Goal: Information Seeking & Learning: Check status

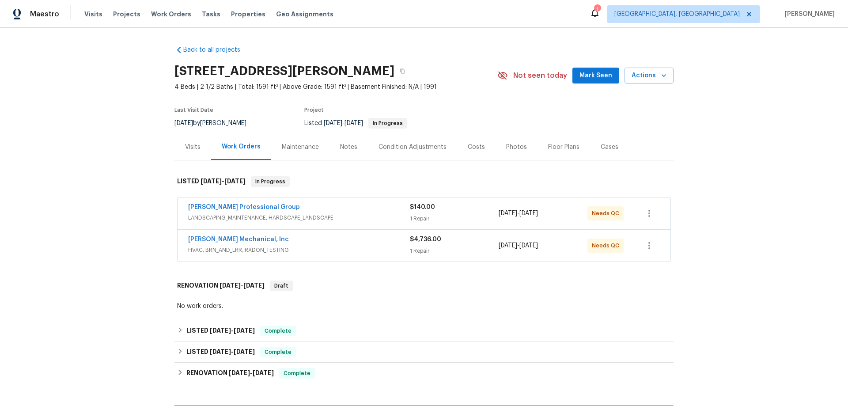
scroll to position [120, 0]
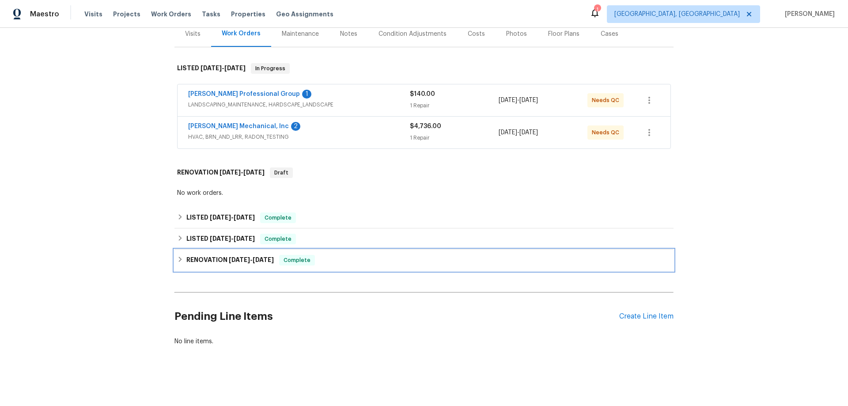
click at [201, 255] on h6 "RENOVATION [DATE] - [DATE]" at bounding box center [229, 260] width 87 height 11
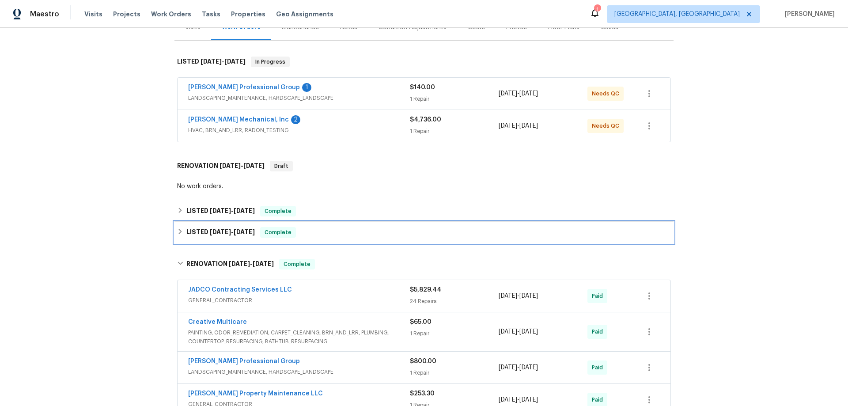
click at [204, 233] on h6 "LISTED [DATE] - [DATE]" at bounding box center [220, 232] width 68 height 11
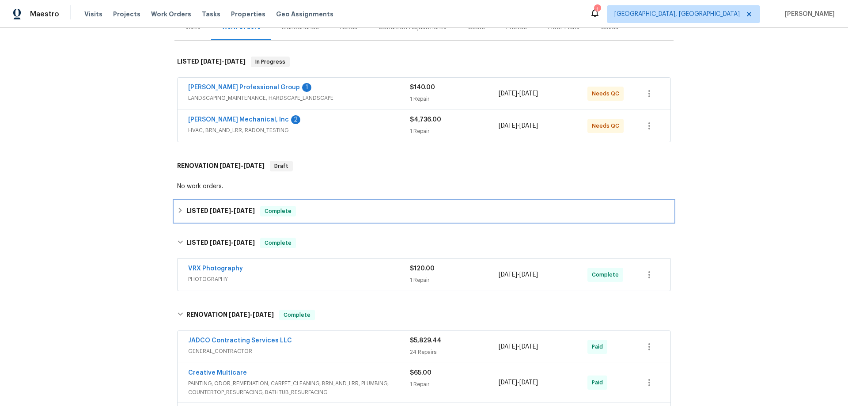
click at [205, 213] on h6 "LISTED [DATE] - [DATE]" at bounding box center [220, 211] width 68 height 11
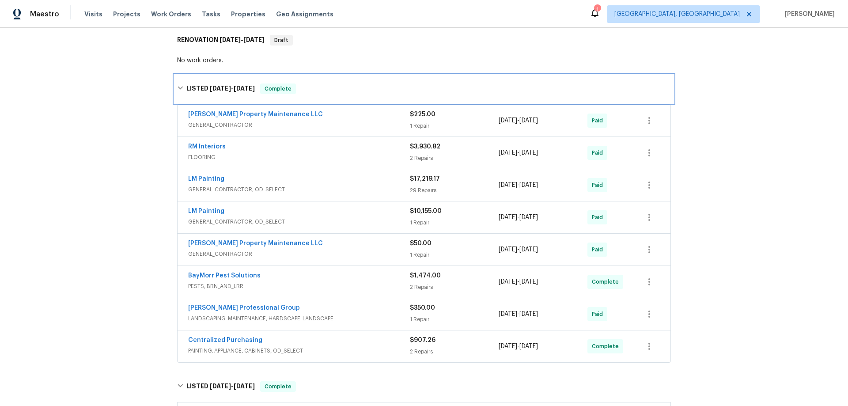
scroll to position [385, 0]
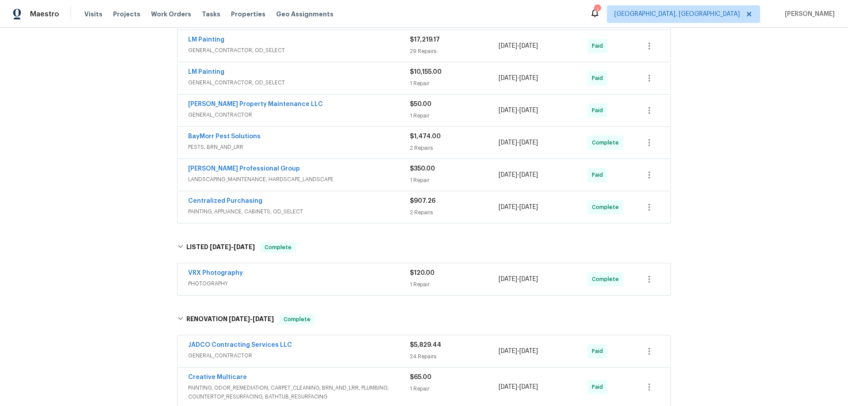
click at [113, 244] on div "Back to all projects 6262 Phillips Lake Ct, Lithonia, GA 30058 4 Beds | 2 1/2 B…" at bounding box center [424, 217] width 848 height 378
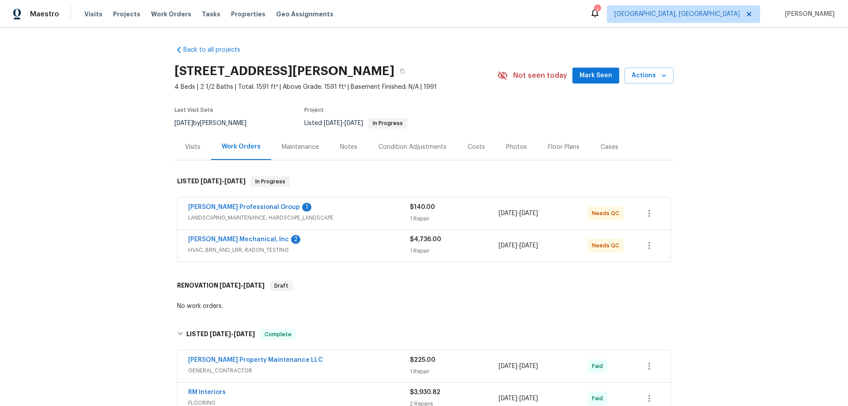
scroll to position [221, 0]
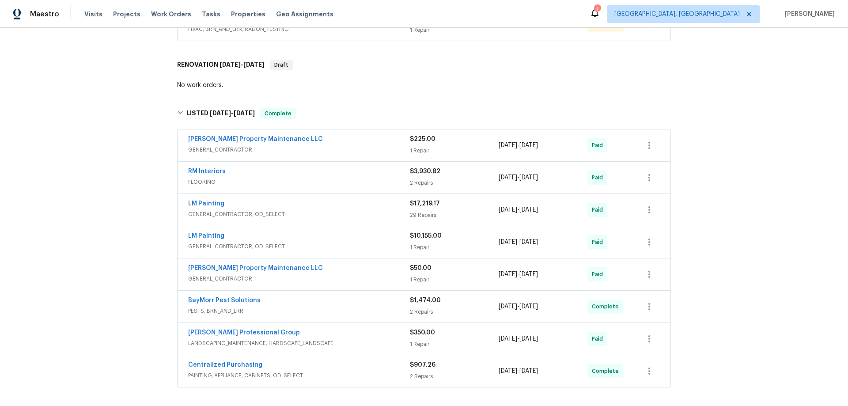
click at [125, 234] on div "Back to all projects 6262 Phillips Lake Ct, Lithonia, GA 30058 4 Beds | 2 1/2 B…" at bounding box center [424, 217] width 848 height 378
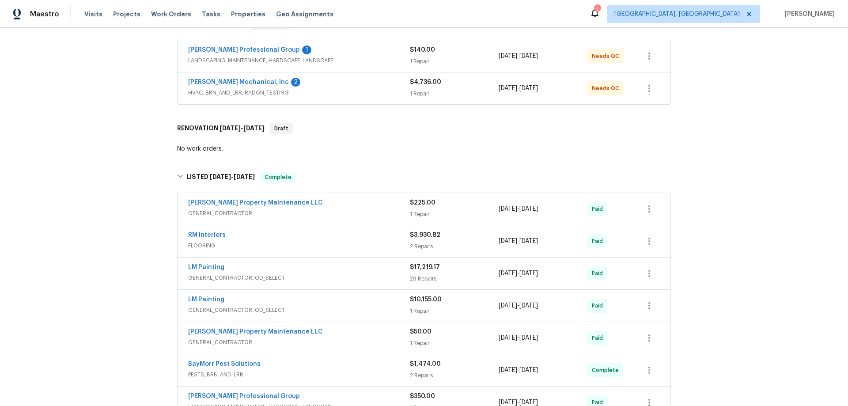
scroll to position [29, 0]
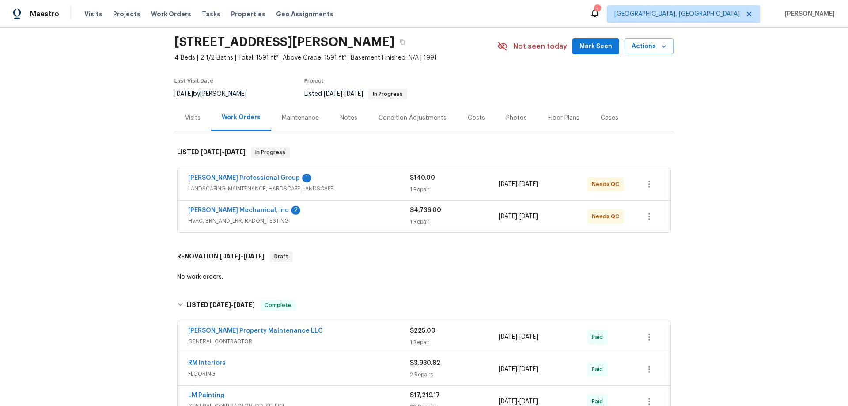
click at [100, 245] on div "Back to all projects 6262 Phillips Lake Ct, Lithonia, GA 30058 4 Beds | 2 1/2 B…" at bounding box center [424, 217] width 848 height 378
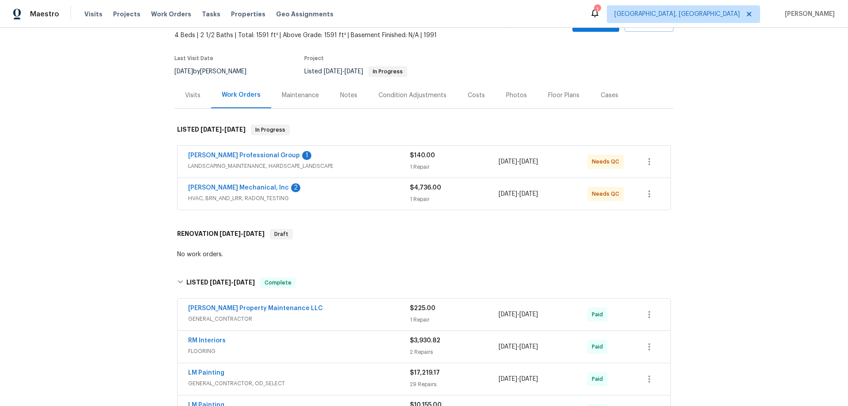
scroll to position [132, 0]
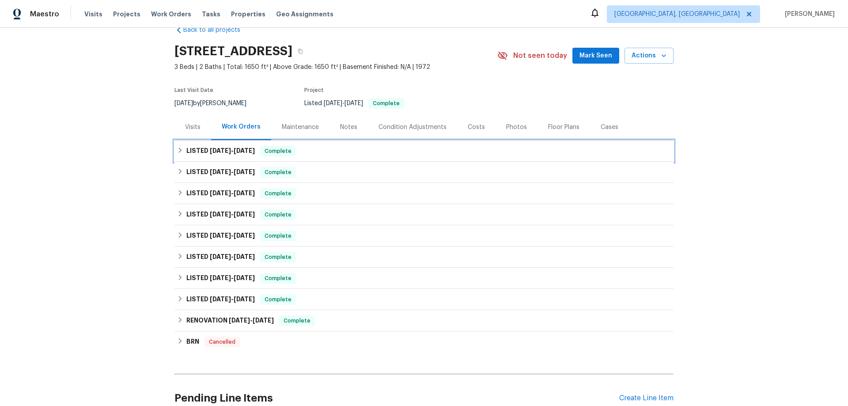
click at [196, 156] on div "LISTED 8/11/25 - 8/29/25 Complete" at bounding box center [423, 150] width 499 height 21
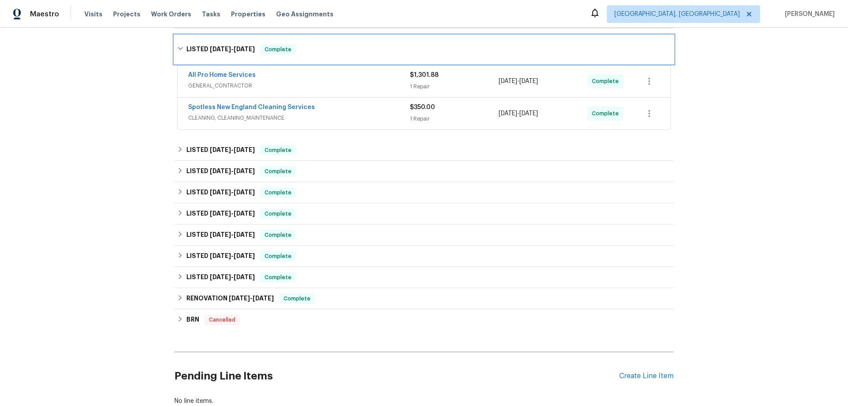
scroll to position [196, 0]
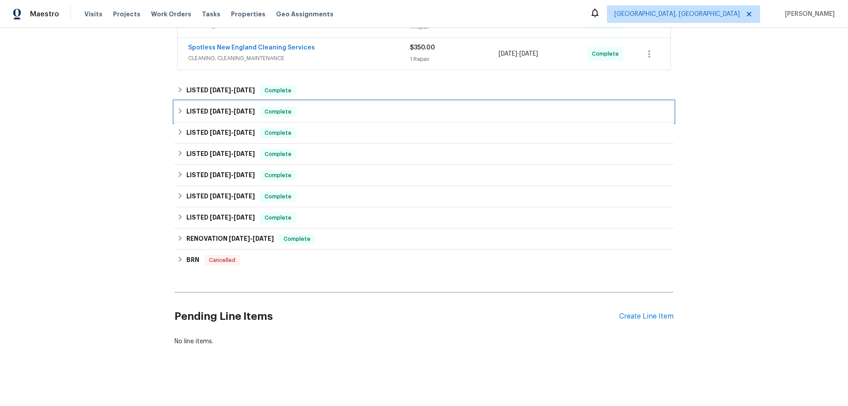
click at [193, 110] on h6 "LISTED 4/15/25 - 4/17/25" at bounding box center [220, 111] width 68 height 11
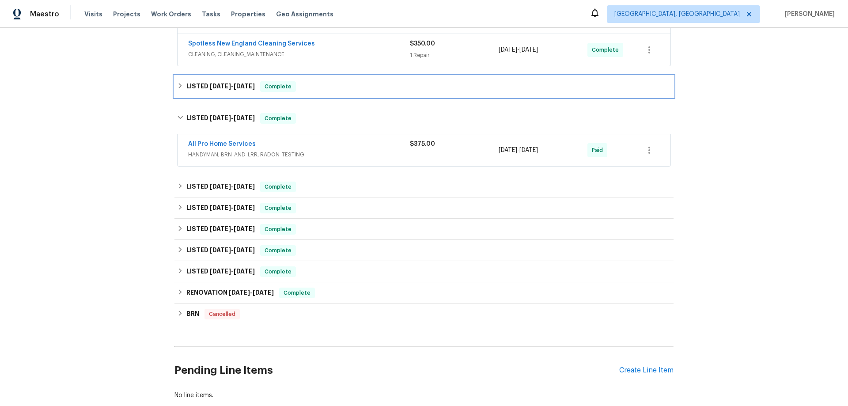
click at [201, 85] on h6 "LISTED 5/30/25 - 6/4/25" at bounding box center [220, 86] width 68 height 11
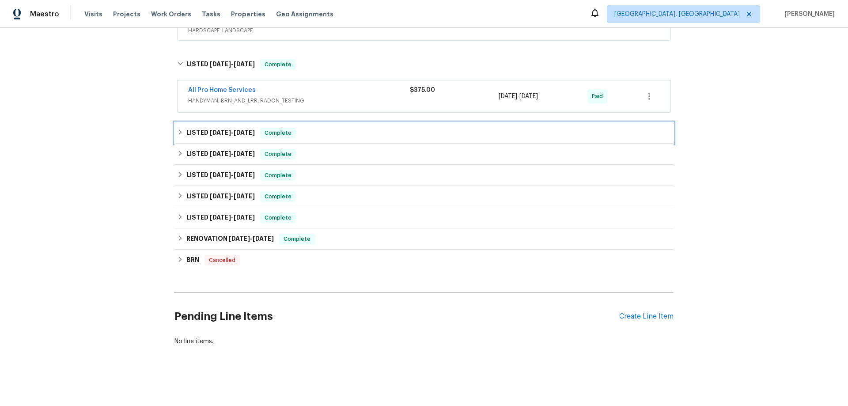
drag, startPoint x: 207, startPoint y: 133, endPoint x: 198, endPoint y: 159, distance: 27.7
click at [207, 133] on div "LISTED 4/7/25 - 4/11/25 Complete" at bounding box center [423, 132] width 499 height 21
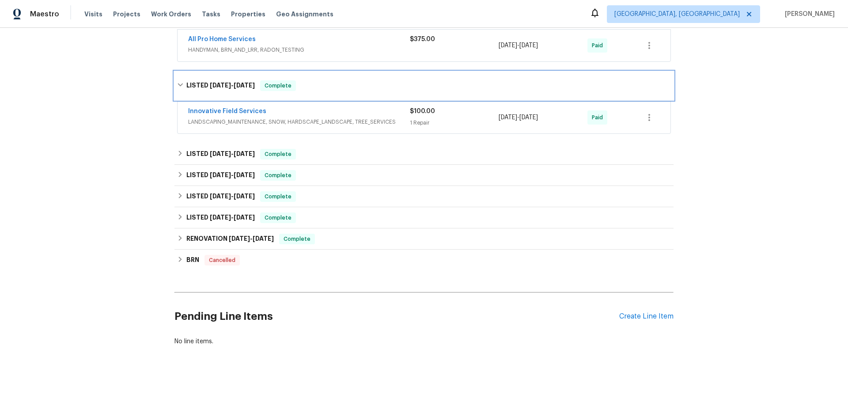
scroll to position [358, 0]
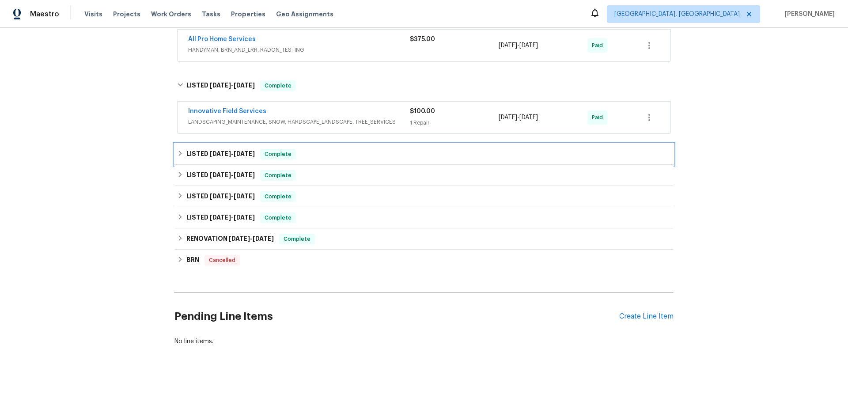
click at [197, 157] on div "LISTED 2/14/25 - 2/18/25 Complete" at bounding box center [423, 154] width 499 height 21
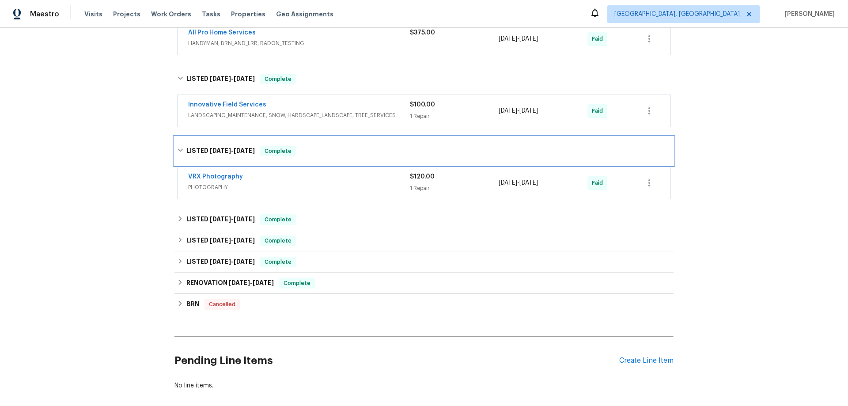
click at [212, 149] on span "2/14/25" at bounding box center [220, 151] width 21 height 6
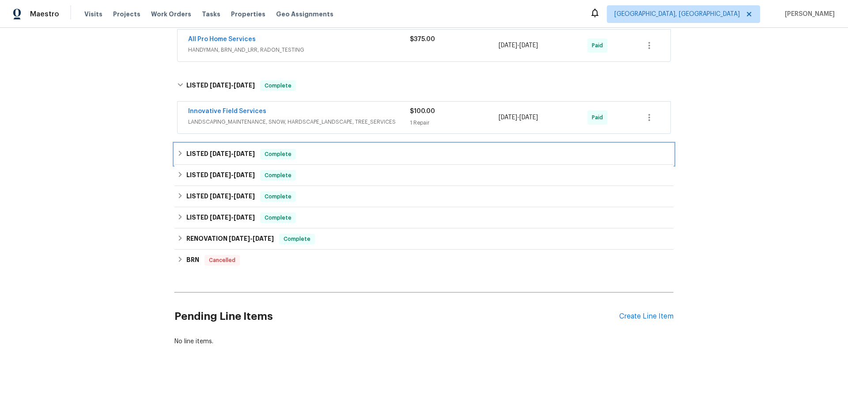
click at [213, 151] on span "2/14/25" at bounding box center [220, 154] width 21 height 6
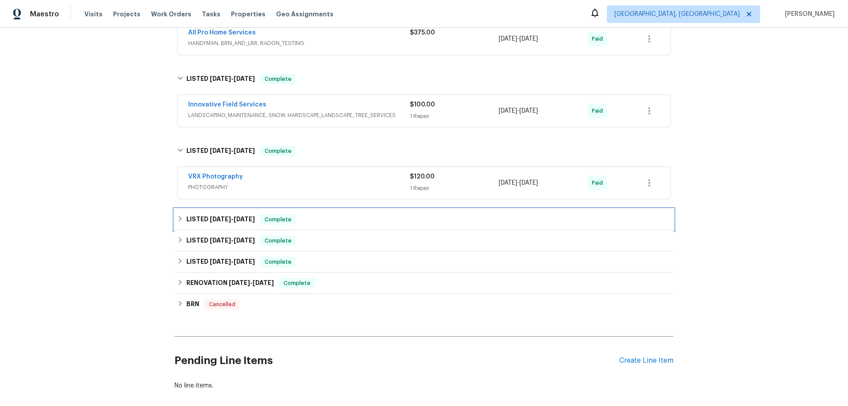
click at [213, 213] on div "LISTED 12/23/24 - 2/5/25 Complete" at bounding box center [423, 219] width 499 height 21
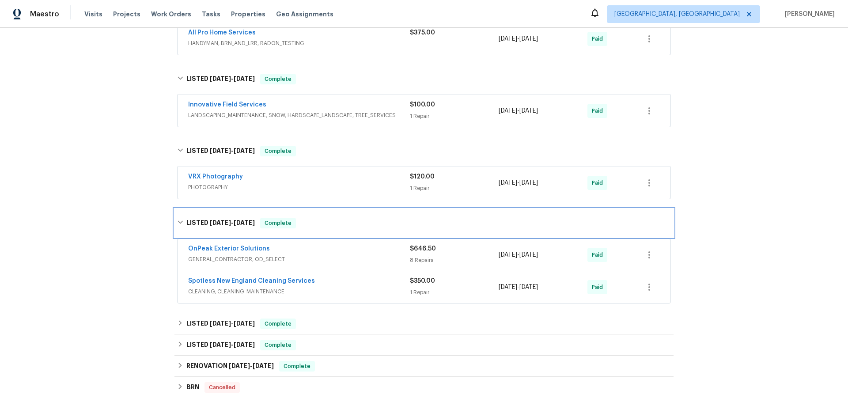
scroll to position [492, 0]
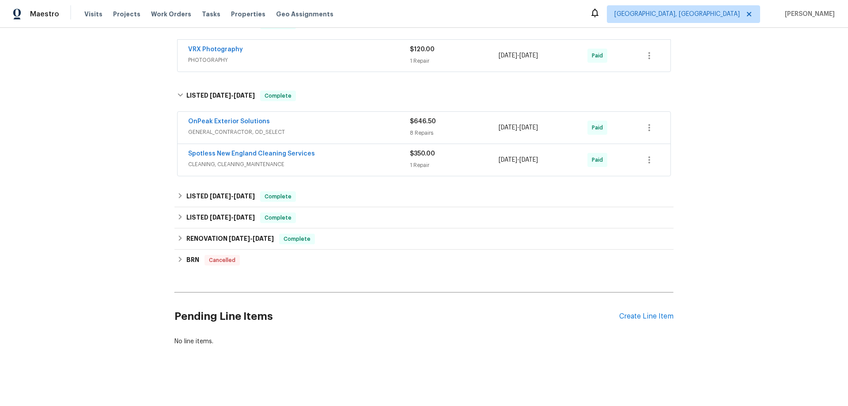
click at [220, 207] on div "LISTED 11/11/24 - 11/15/24 Complete Grunber JUNK_REMOVAL $450.00 1 Repair 11/12…" at bounding box center [423, 217] width 499 height 21
click at [220, 194] on h6 "LISTED 11/29/24 - 12/6/24" at bounding box center [220, 196] width 68 height 11
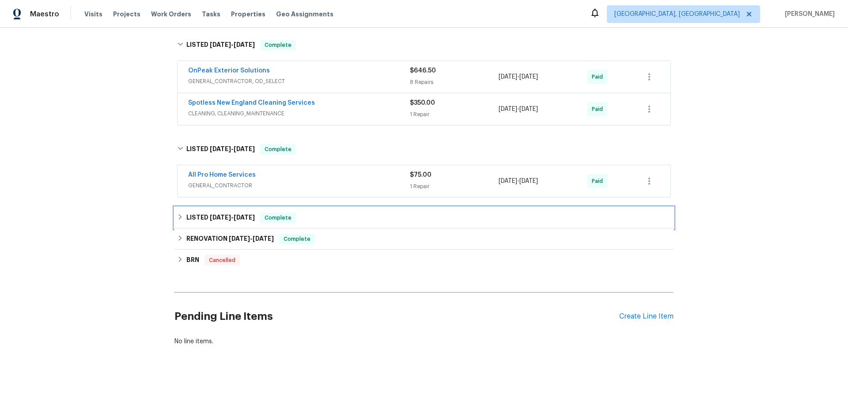
click at [219, 217] on div "LISTED 11/11/24 - 11/15/24 Complete" at bounding box center [423, 217] width 499 height 21
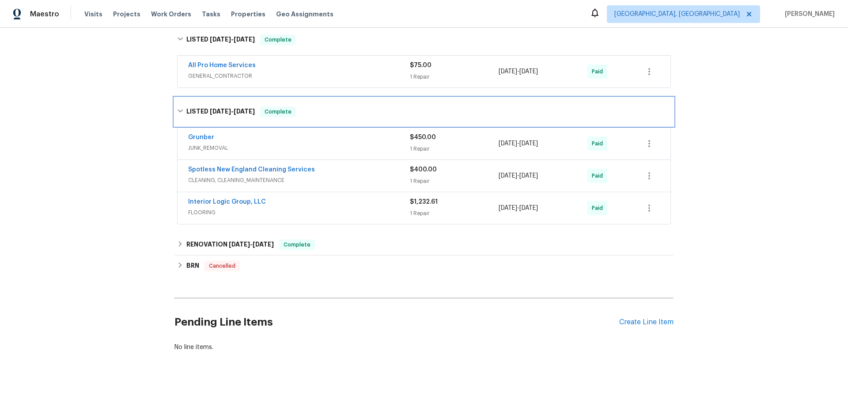
scroll to position [647, 0]
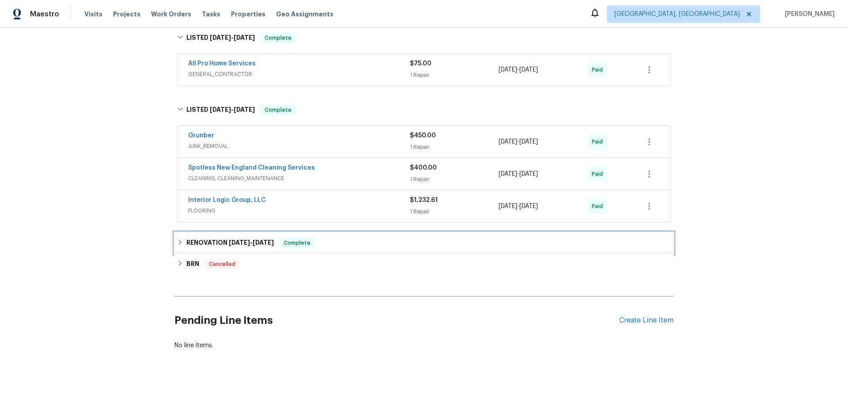
click at [211, 235] on div "RENOVATION 10/18/24 - 11/12/24 Complete" at bounding box center [423, 242] width 499 height 21
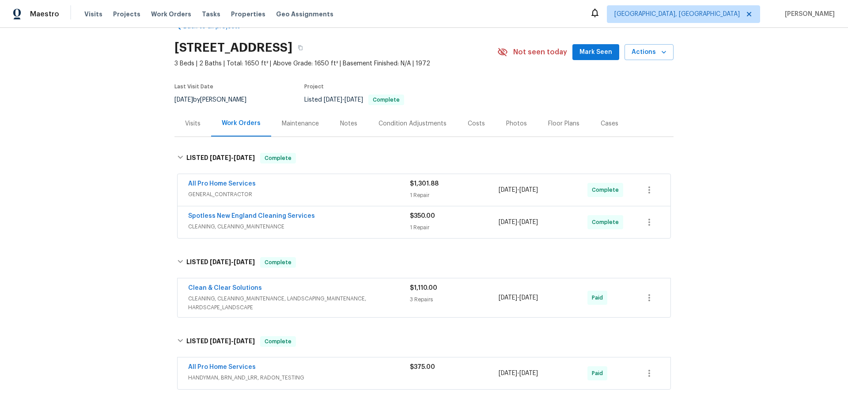
scroll to position [0, 0]
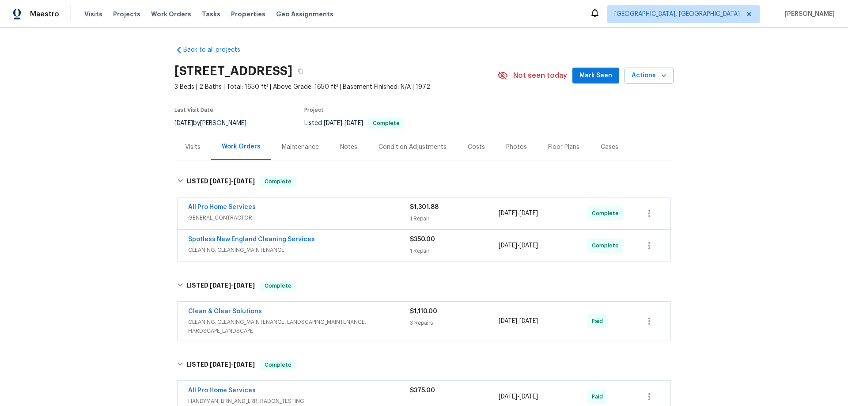
click at [136, 219] on div "Back to all projects 9 Hillside Ave, Braintree, MA 02184 3 Beds | 2 Baths | Tot…" at bounding box center [424, 217] width 848 height 378
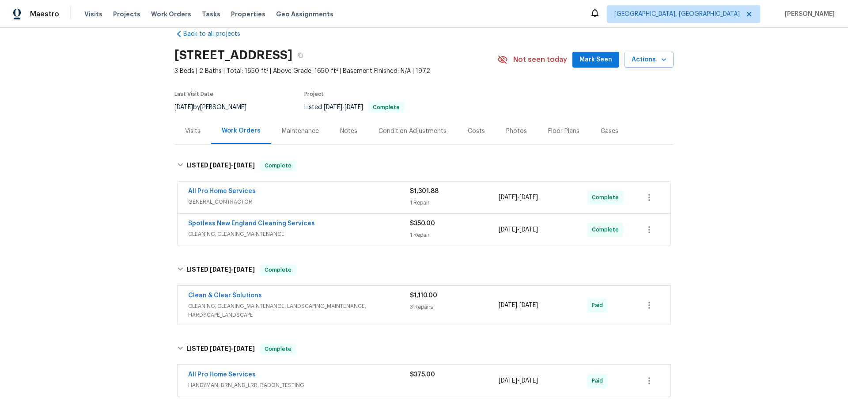
scroll to position [44, 0]
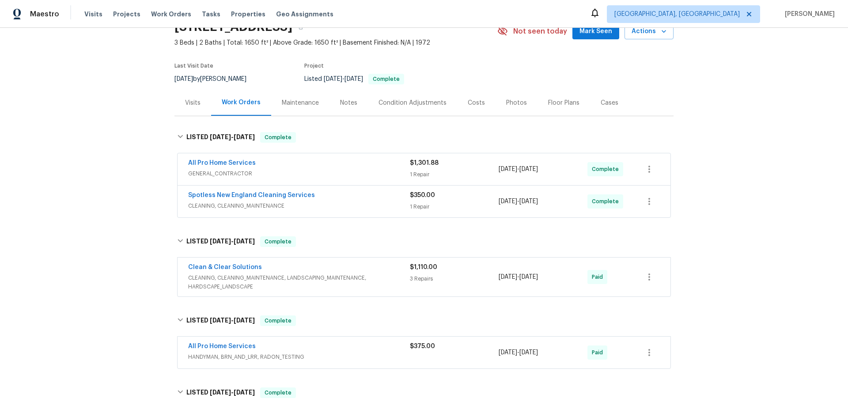
click at [132, 218] on div "Back to all projects 9 Hillside Ave, Braintree, MA 02184 3 Beds | 2 Baths | Tot…" at bounding box center [424, 217] width 848 height 378
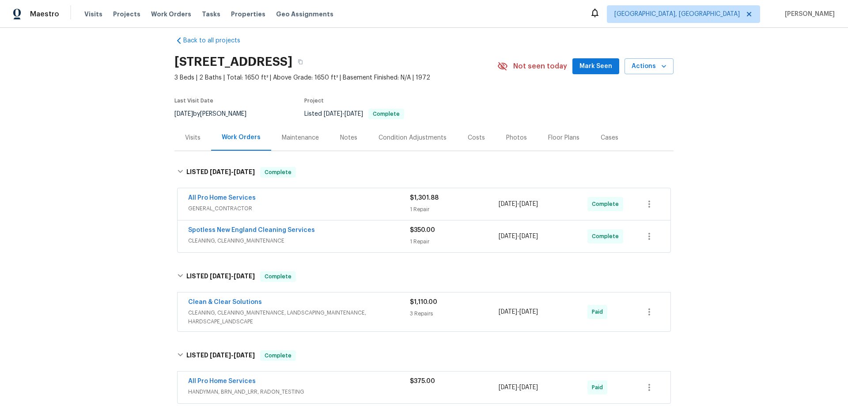
scroll to position [0, 0]
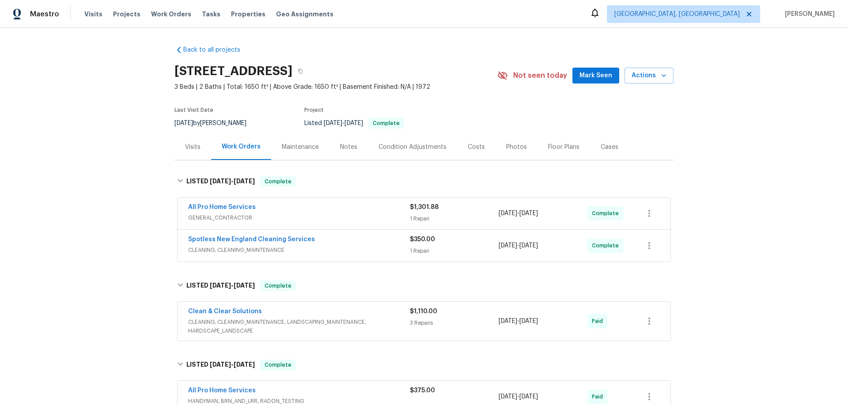
click at [76, 227] on div "Back to all projects 9 Hillside Ave, Braintree, MA 02184 3 Beds | 2 Baths | Tot…" at bounding box center [424, 217] width 848 height 378
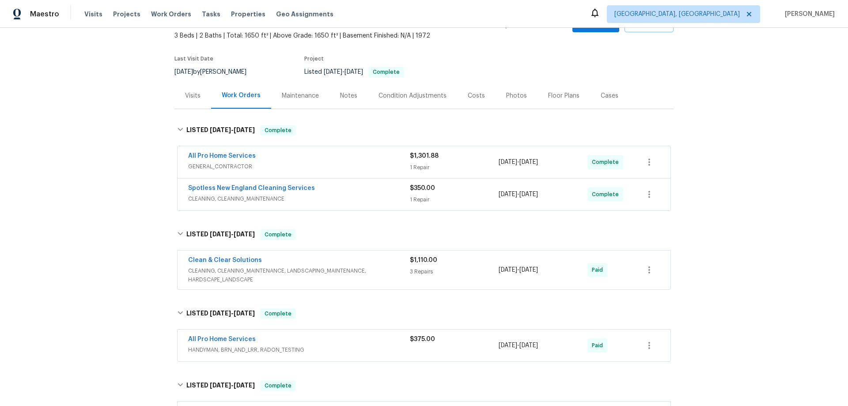
scroll to position [132, 0]
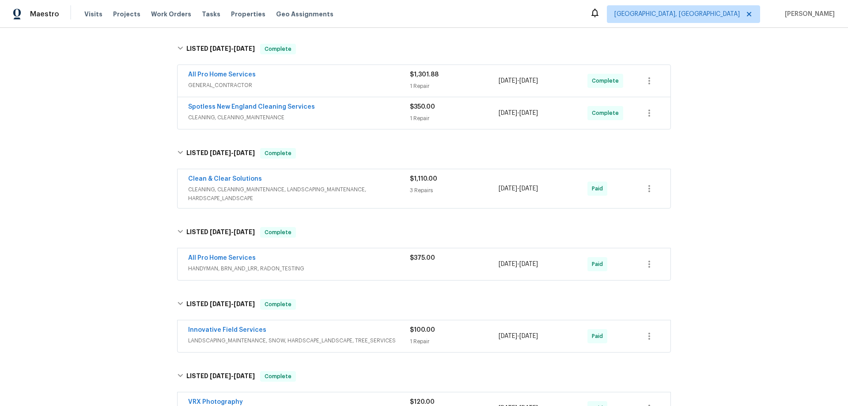
click at [117, 229] on div "Back to all projects 9 Hillside Ave, Braintree, MA 02184 3 Beds | 2 Baths | Tot…" at bounding box center [424, 217] width 848 height 378
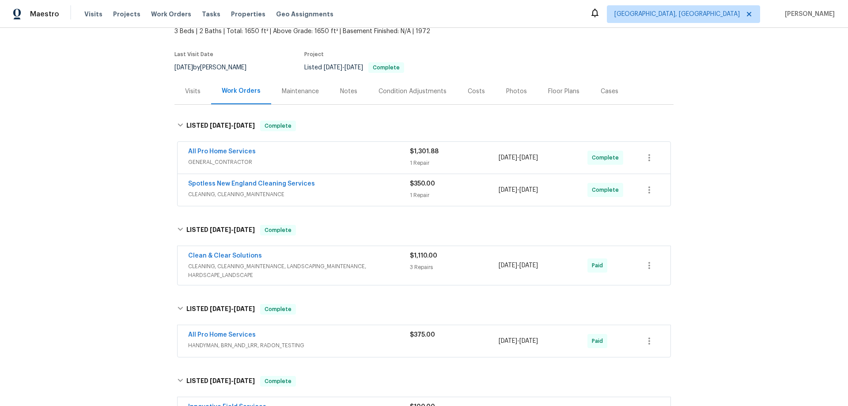
scroll to position [0, 0]
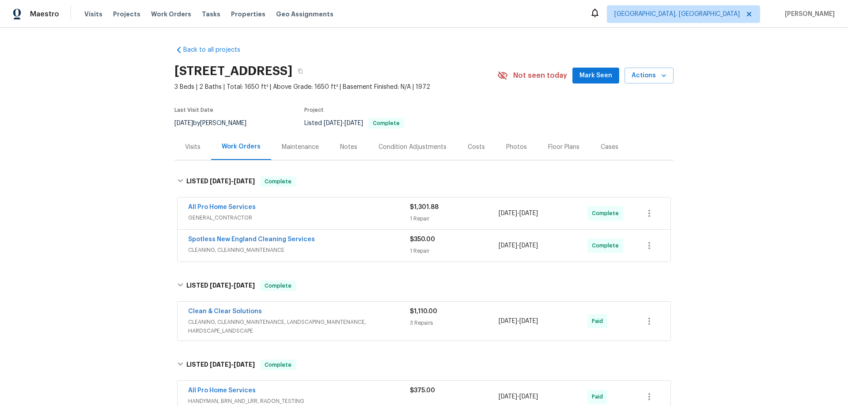
click at [115, 242] on div "Back to all projects 9 Hillside Ave, Braintree, MA 02184 3 Beds | 2 Baths | Tot…" at bounding box center [424, 217] width 848 height 378
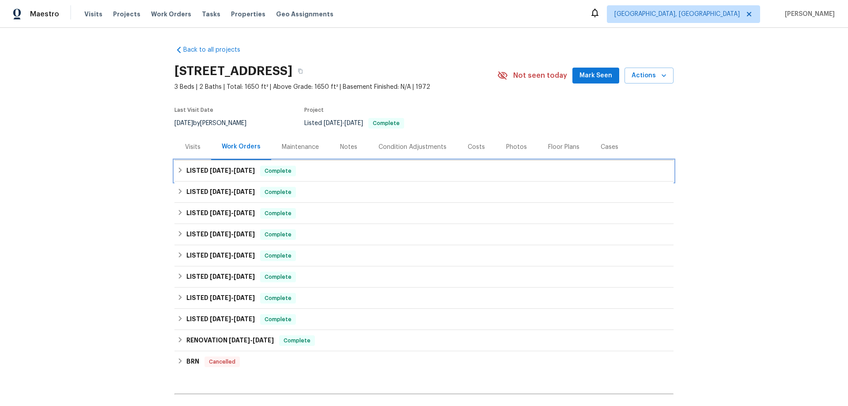
drag, startPoint x: 201, startPoint y: 168, endPoint x: 203, endPoint y: 192, distance: 24.4
click at [201, 168] on h6 "LISTED 8/11/25 - 8/29/25" at bounding box center [220, 171] width 68 height 11
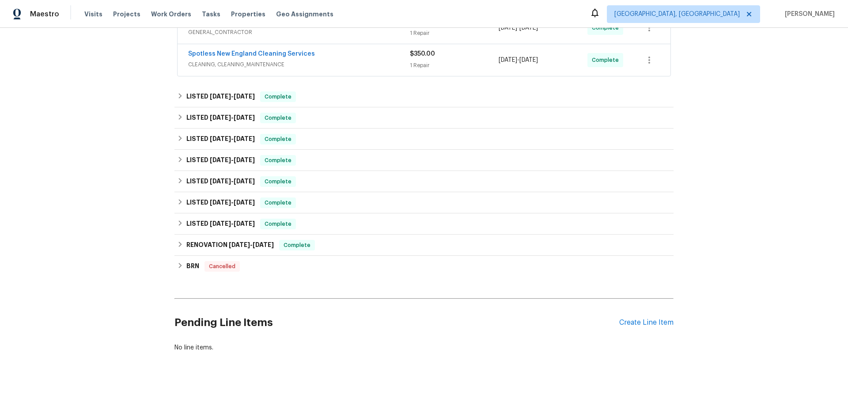
scroll to position [198, 0]
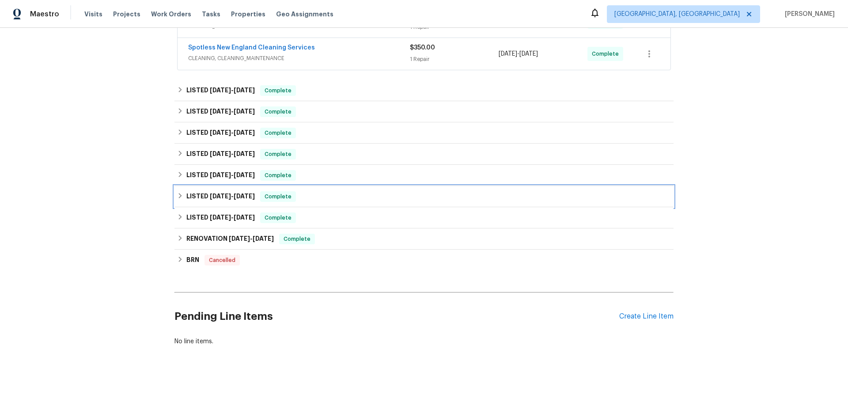
drag, startPoint x: 219, startPoint y: 192, endPoint x: 220, endPoint y: 186, distance: 5.8
click at [220, 193] on span "11/29/24" at bounding box center [220, 196] width 21 height 6
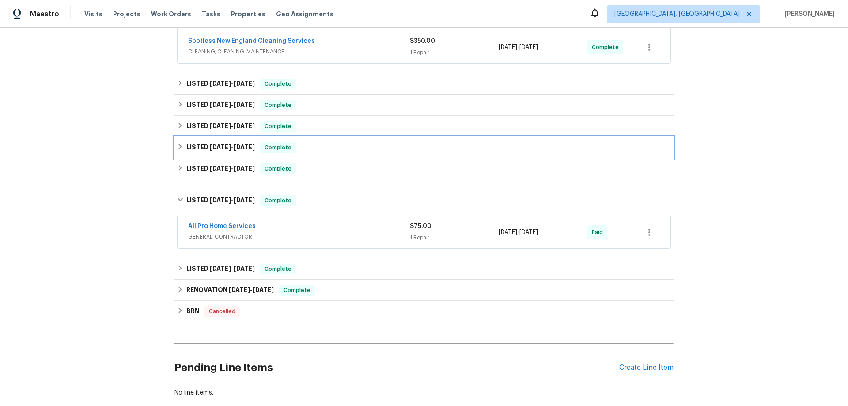
drag, startPoint x: 219, startPoint y: 151, endPoint x: 219, endPoint y: 130, distance: 21.2
click at [219, 151] on h6 "LISTED 2/14/25 - 2/18/25" at bounding box center [220, 147] width 68 height 11
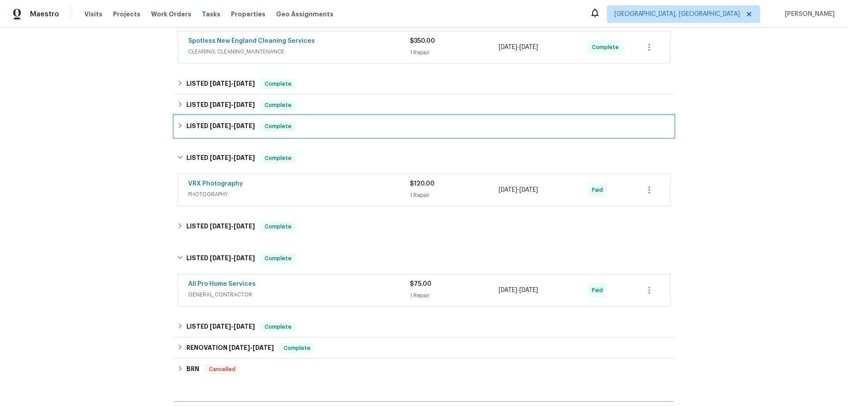
drag, startPoint x: 220, startPoint y: 123, endPoint x: 220, endPoint y: 115, distance: 8.4
click at [220, 121] on h6 "LISTED 4/7/25 - 4/11/25" at bounding box center [220, 126] width 68 height 11
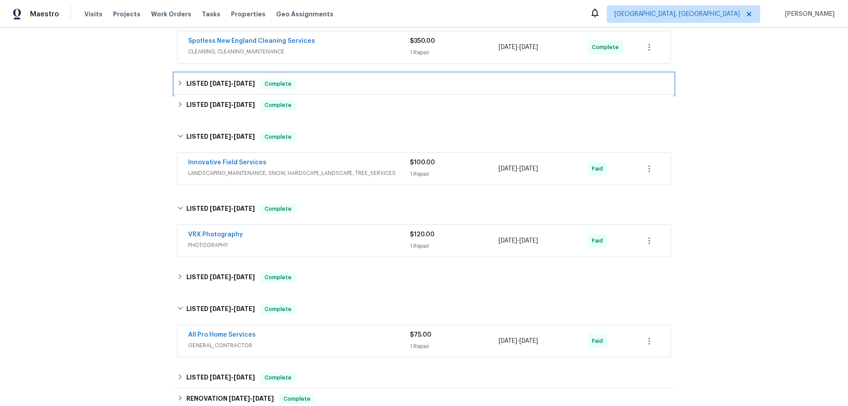
click at [215, 94] on div "LISTED 5/30/25 - 6/4/25 Complete" at bounding box center [423, 83] width 499 height 21
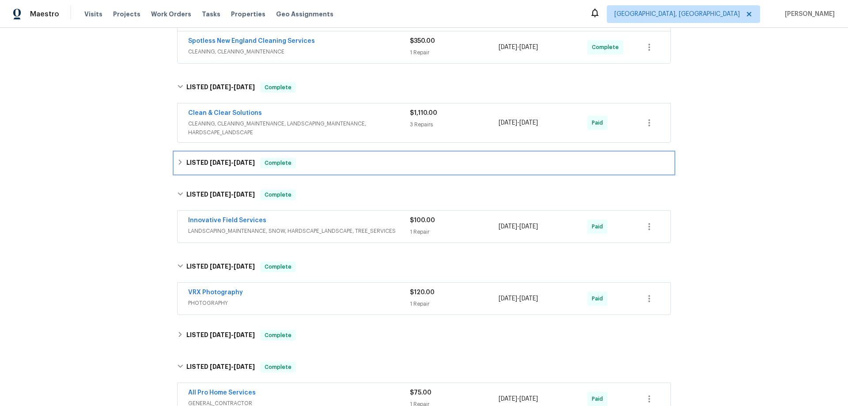
click at [225, 166] on h6 "LISTED 4/15/25 - 4/17/25" at bounding box center [220, 163] width 68 height 11
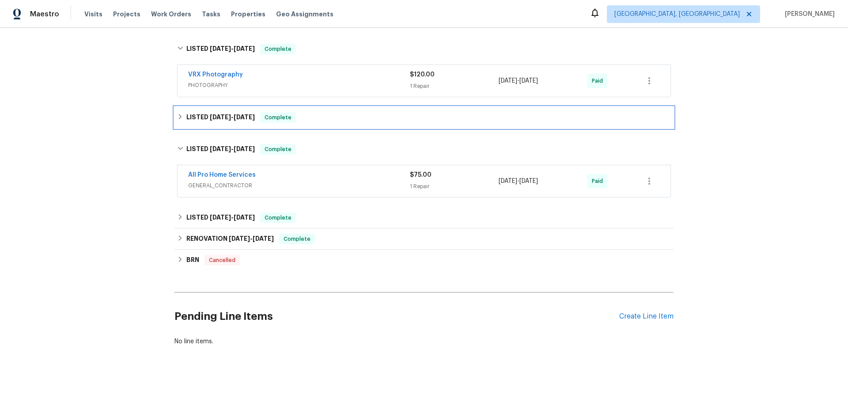
click at [222, 117] on div "LISTED 12/23/24 - 2/5/25 Complete" at bounding box center [423, 117] width 499 height 21
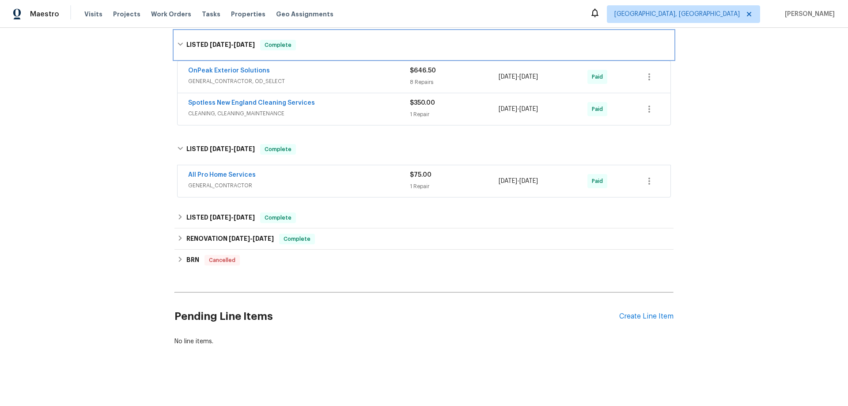
scroll to position [538, 0]
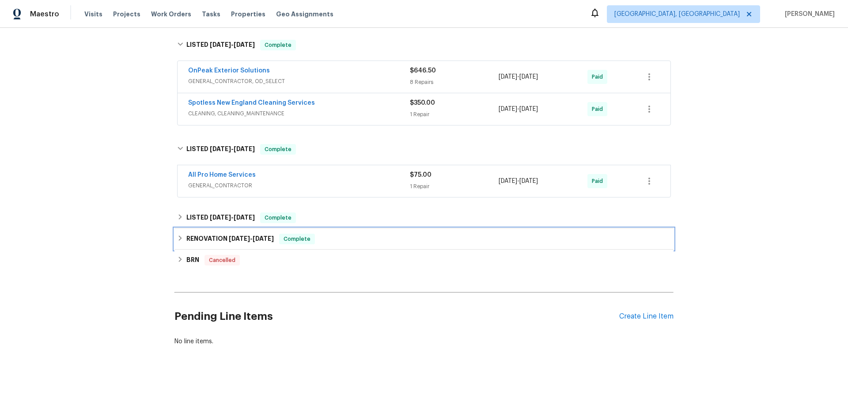
drag, startPoint x: 225, startPoint y: 234, endPoint x: 223, endPoint y: 214, distance: 20.0
click at [225, 234] on h6 "RENOVATION 10/18/24 - 11/12/24" at bounding box center [229, 239] width 87 height 11
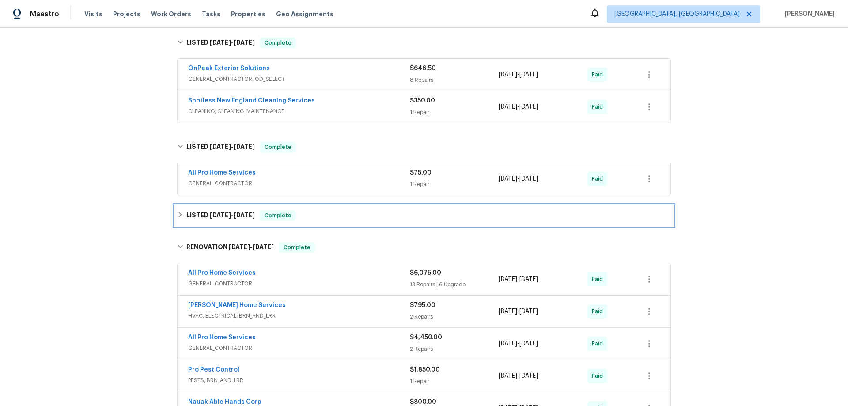
click at [223, 214] on span "11/11/24" at bounding box center [220, 215] width 21 height 6
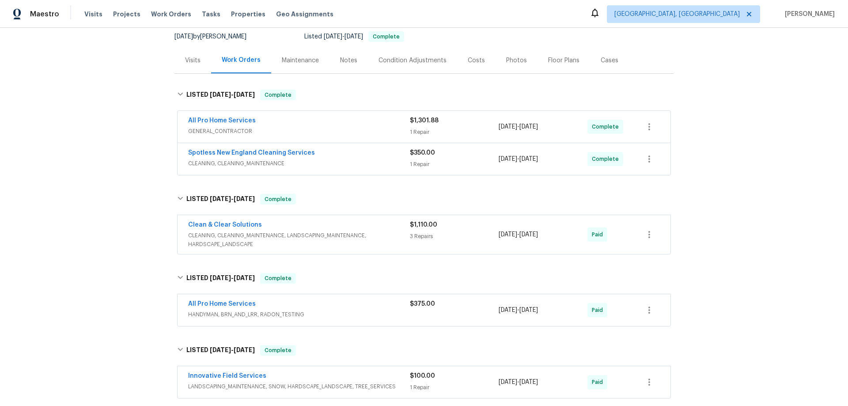
scroll to position [0, 0]
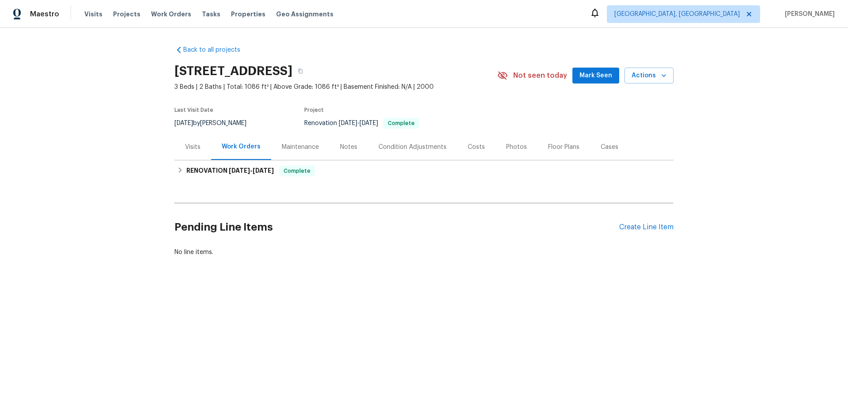
click at [226, 181] on div "Back to all projects 1131 Summit Hills Dr, Charlotte, NC 28214 3 Beds | 2 Baths…" at bounding box center [423, 150] width 499 height 225
click at [221, 172] on h6 "RENOVATION 8/18/25 - 8/30/25" at bounding box center [229, 171] width 87 height 11
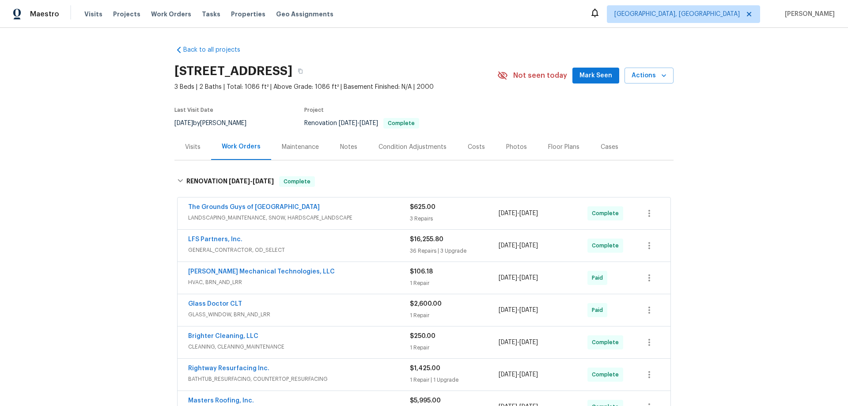
click at [123, 158] on div "Back to all projects 1131 Summit Hills Dr, Charlotte, NC 28214 3 Beds | 2 Baths…" at bounding box center [424, 217] width 848 height 378
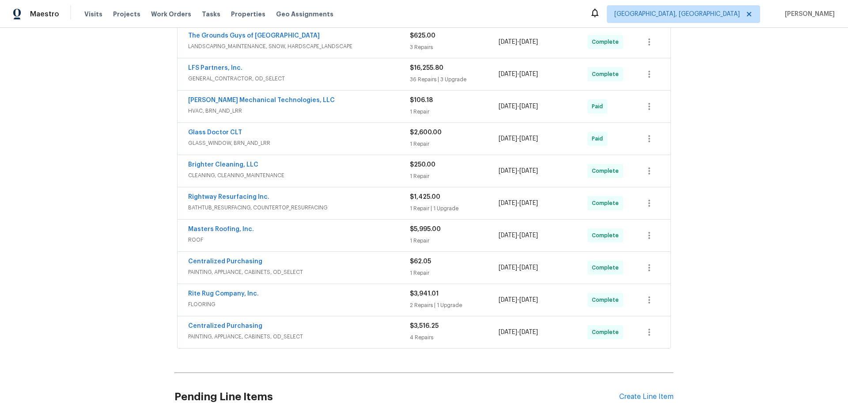
scroll to position [177, 0]
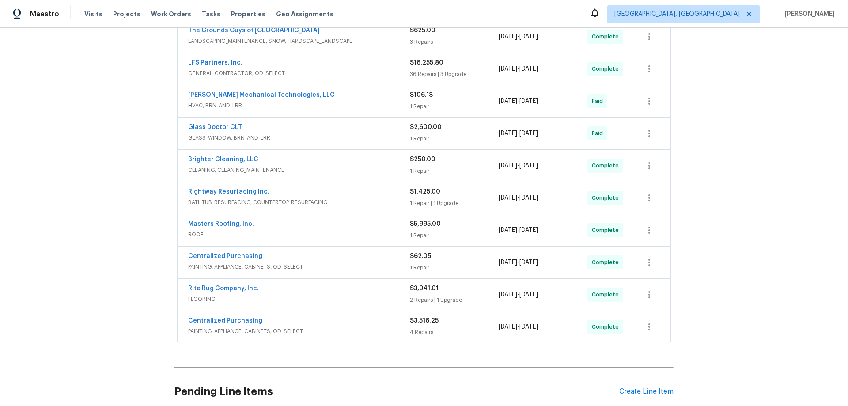
drag, startPoint x: 118, startPoint y: 163, endPoint x: 116, endPoint y: 152, distance: 11.3
click at [117, 162] on div "Back to all projects 1131 Summit Hills Dr, Charlotte, NC 28214 3 Beds | 2 Baths…" at bounding box center [424, 217] width 848 height 378
click at [69, 192] on div "Back to all projects 1131 Summit Hills Dr, Charlotte, NC 28214 3 Beds | 2 Baths…" at bounding box center [424, 217] width 848 height 378
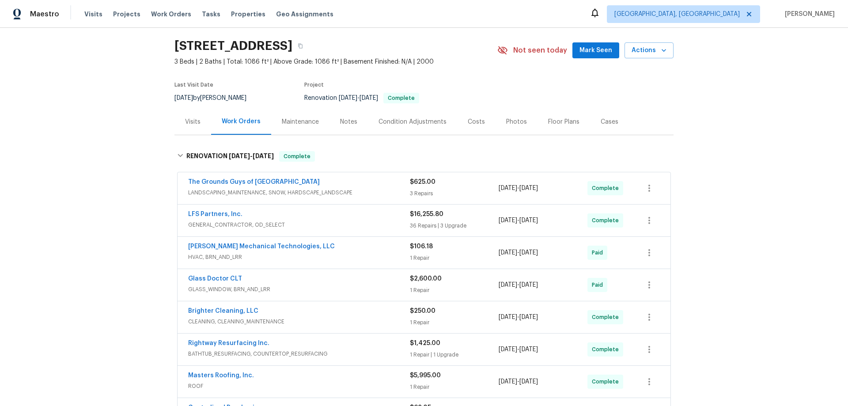
scroll to position [44, 0]
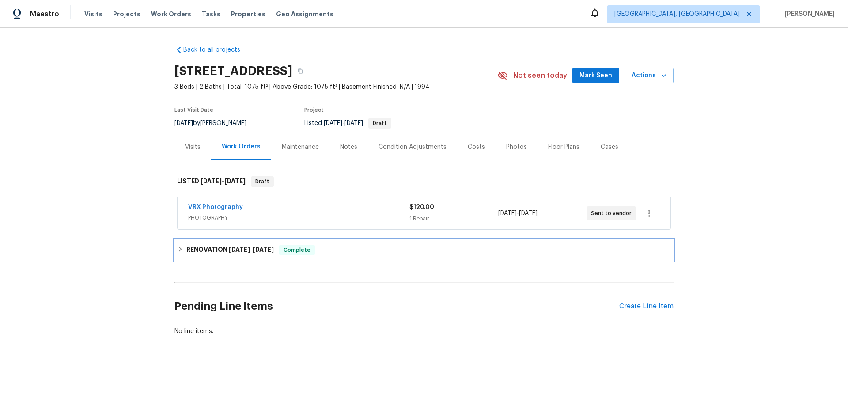
click at [207, 250] on h6 "RENOVATION [DATE] - [DATE]" at bounding box center [229, 250] width 87 height 11
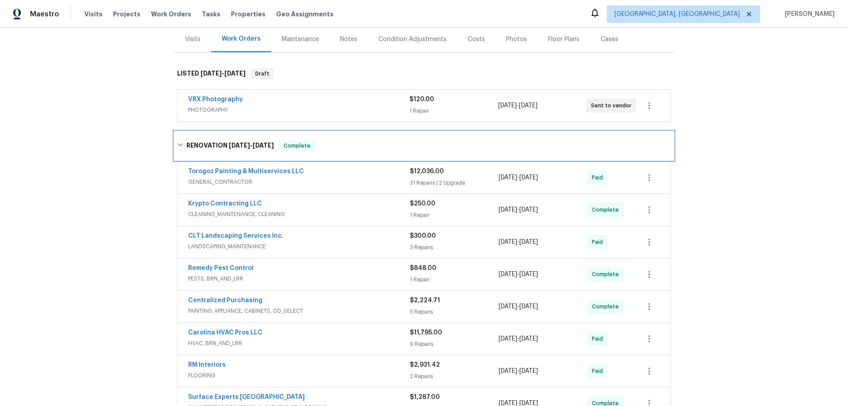
scroll to position [186, 0]
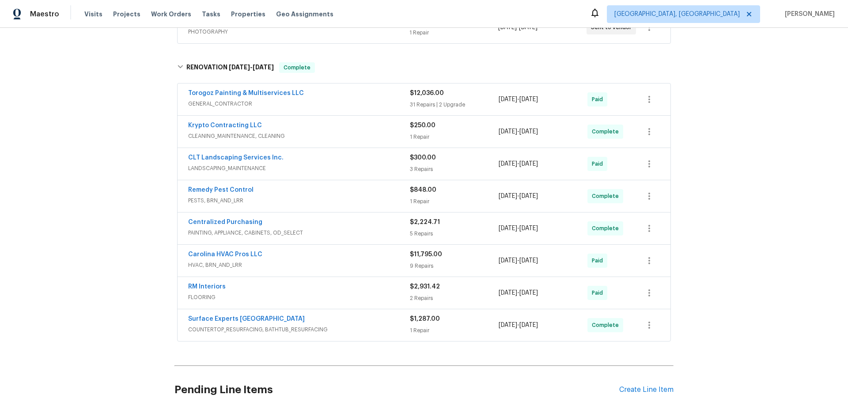
click at [142, 225] on div "Back to all projects [STREET_ADDRESS] 3 Beds | 2 Baths | Total: 1075 ft² | Abov…" at bounding box center [424, 217] width 848 height 378
